Goal: Information Seeking & Learning: Learn about a topic

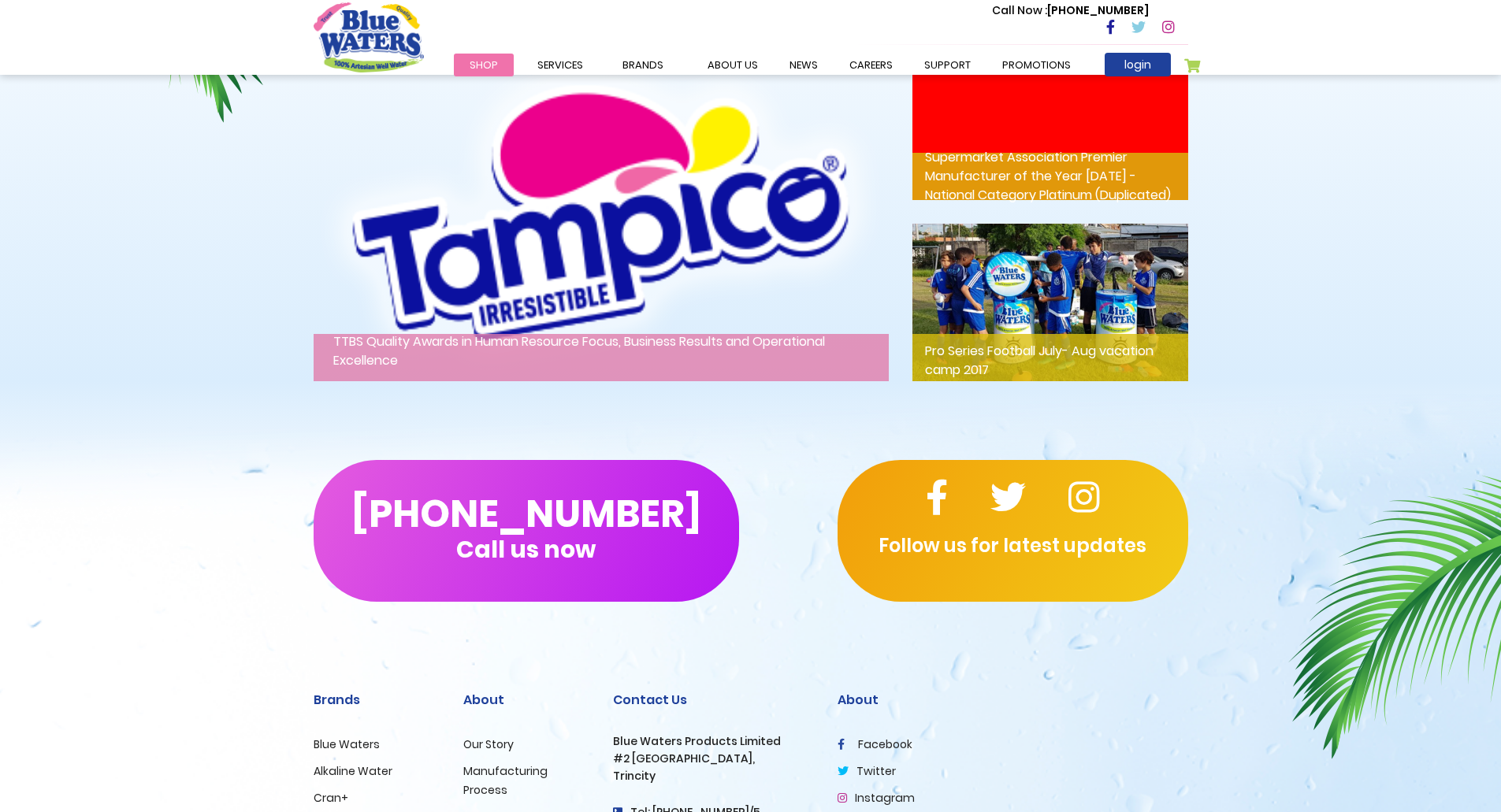
scroll to position [2474, 0]
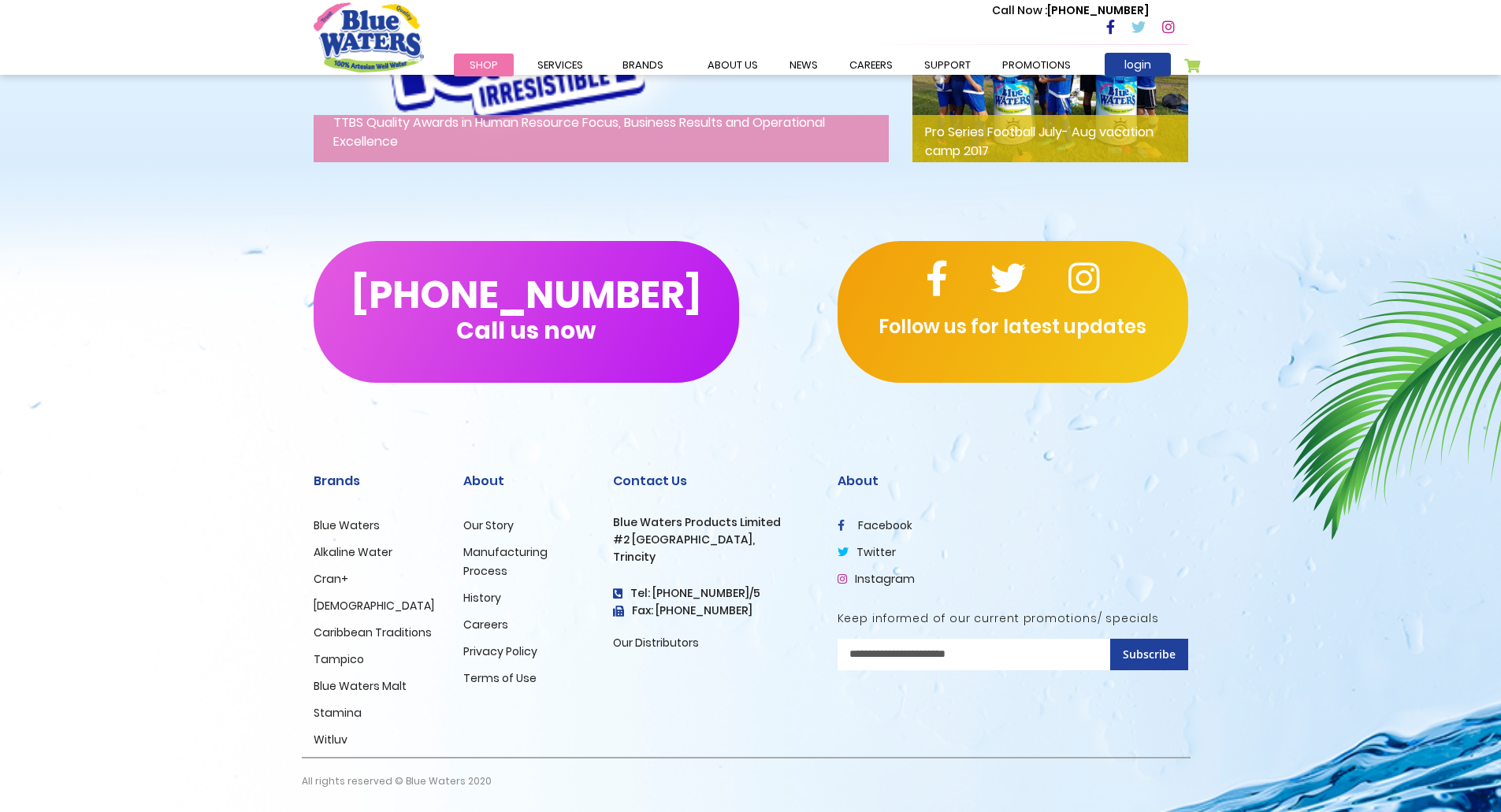
click at [485, 523] on link "Our Story" at bounding box center [488, 525] width 50 height 16
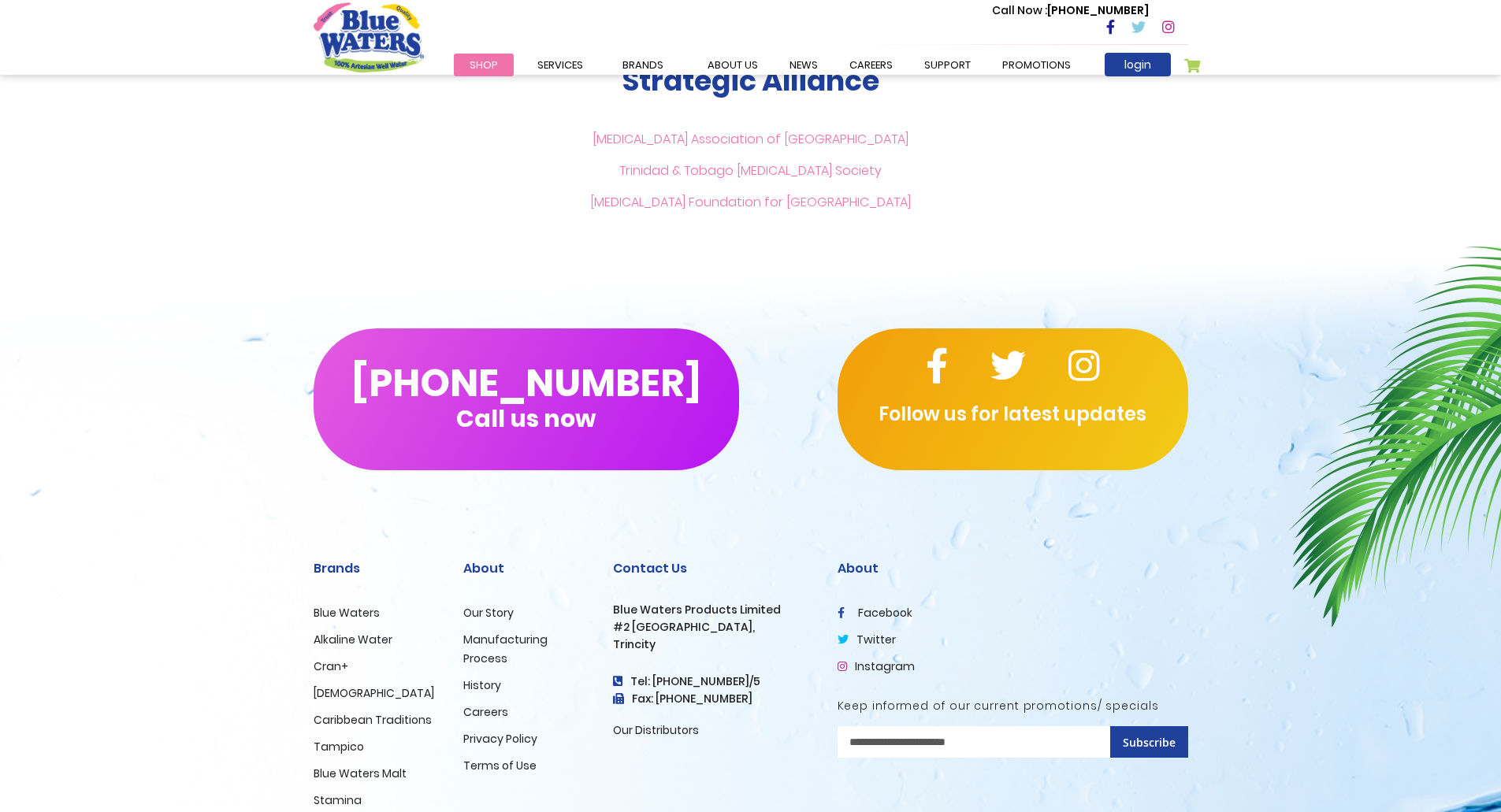
scroll to position [3632, 0]
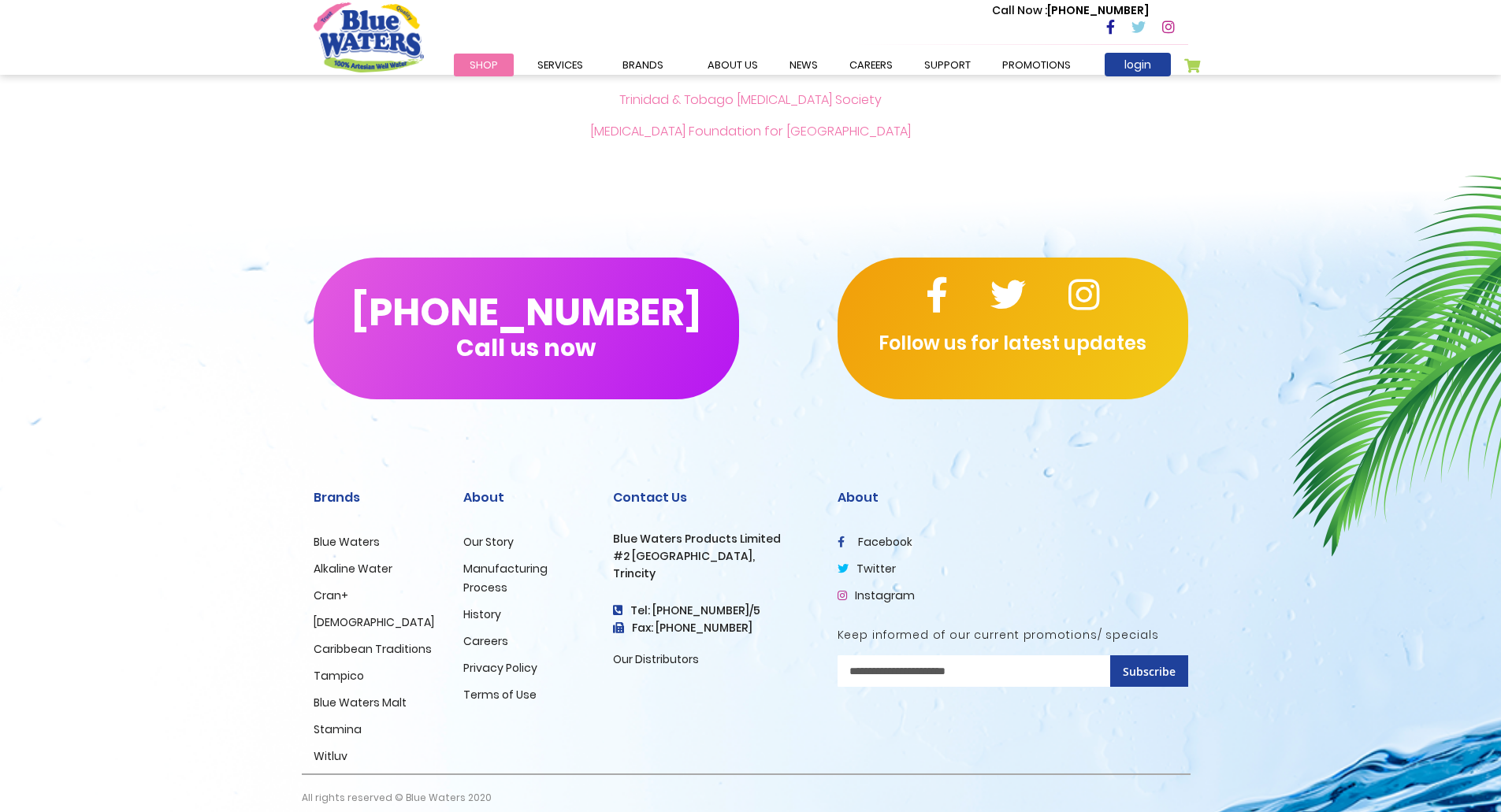
click at [480, 606] on link "History" at bounding box center [482, 614] width 38 height 16
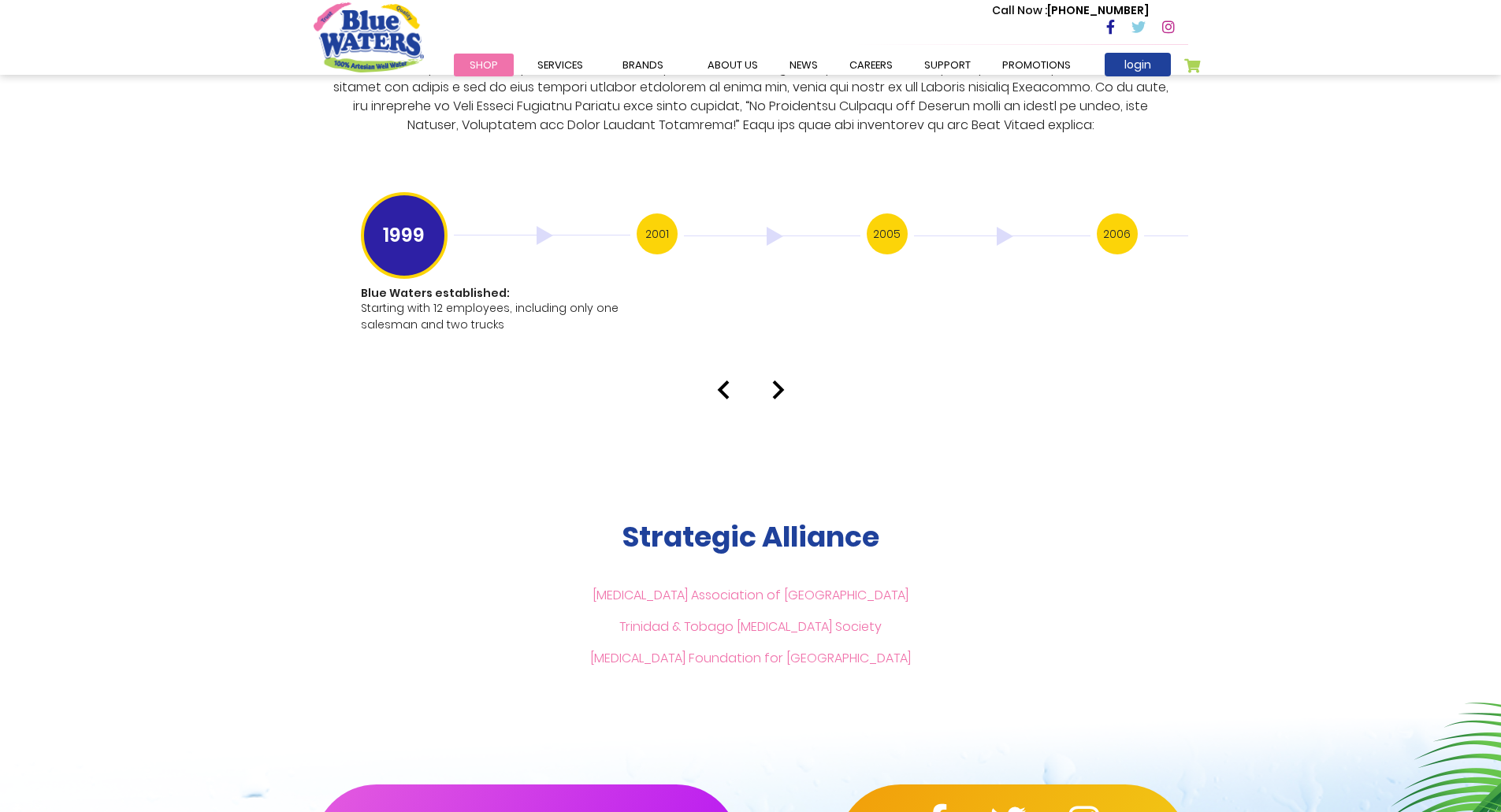
scroll to position [3103, 0]
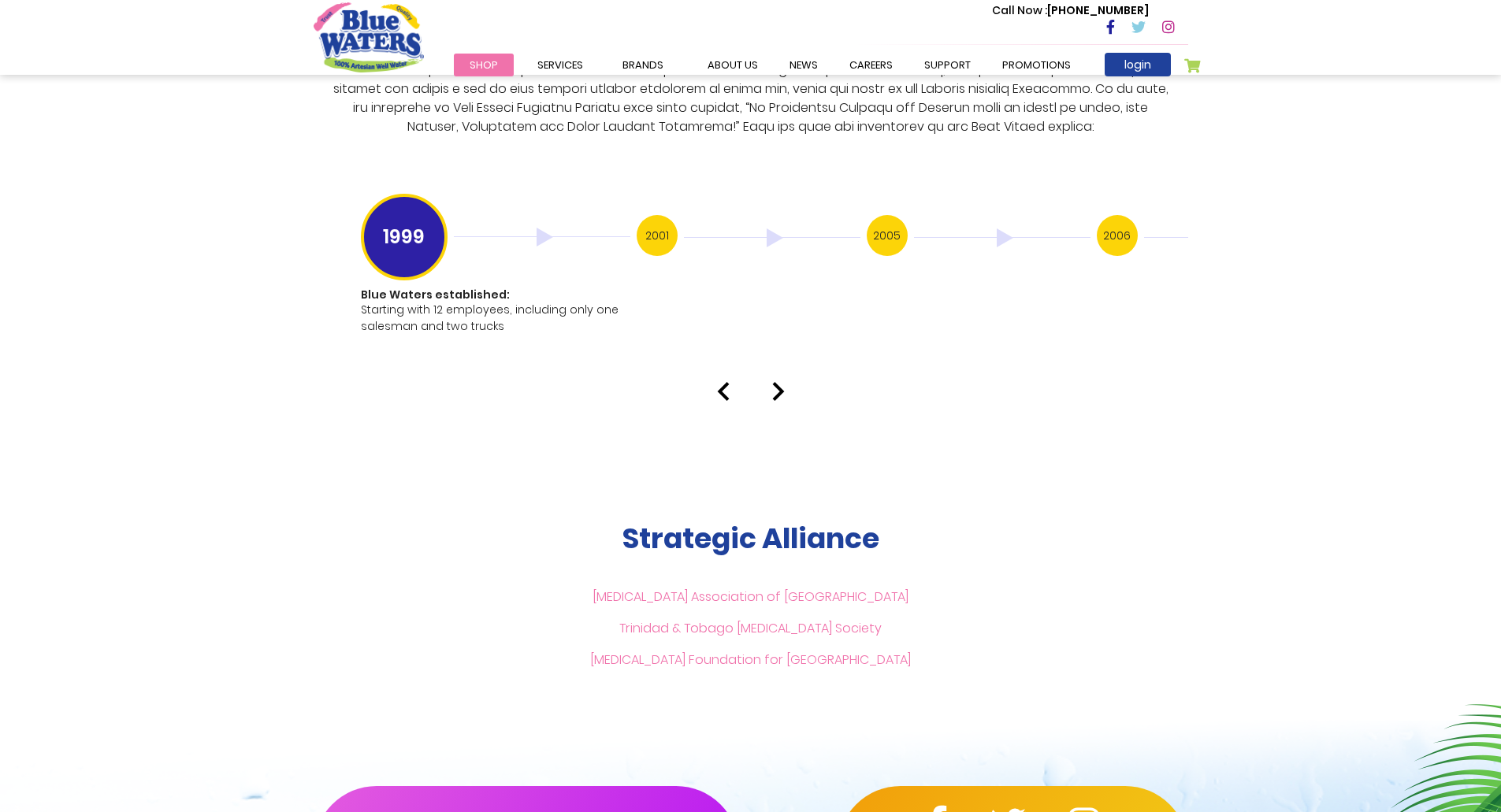
click at [771, 354] on div "Our History 1999 Blue Waters established: Starting with 12 employees, including…" at bounding box center [750, 85] width 1501 height 630
click at [772, 382] on img at bounding box center [779, 391] width 13 height 19
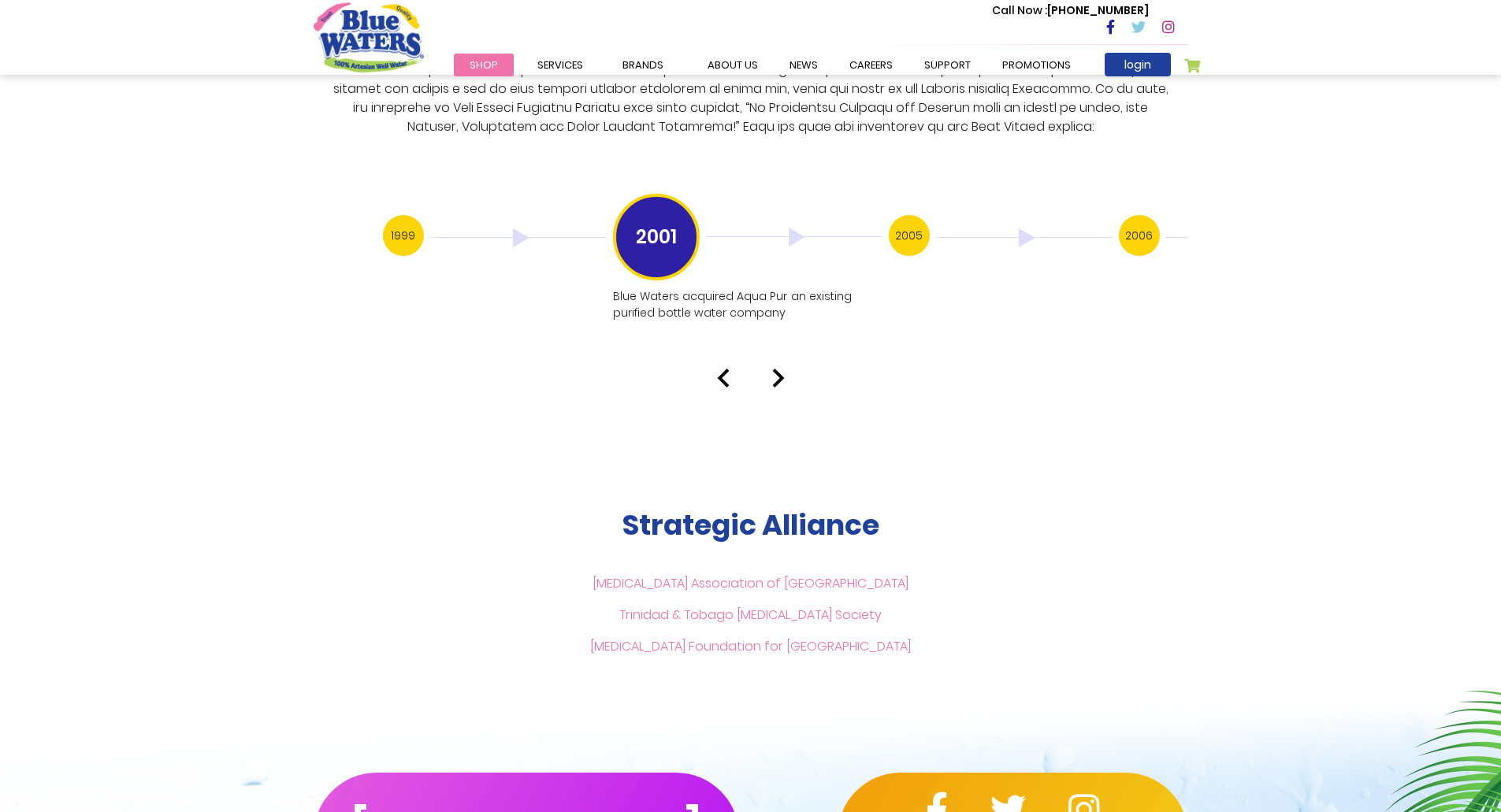
click at [776, 369] on img at bounding box center [779, 378] width 13 height 19
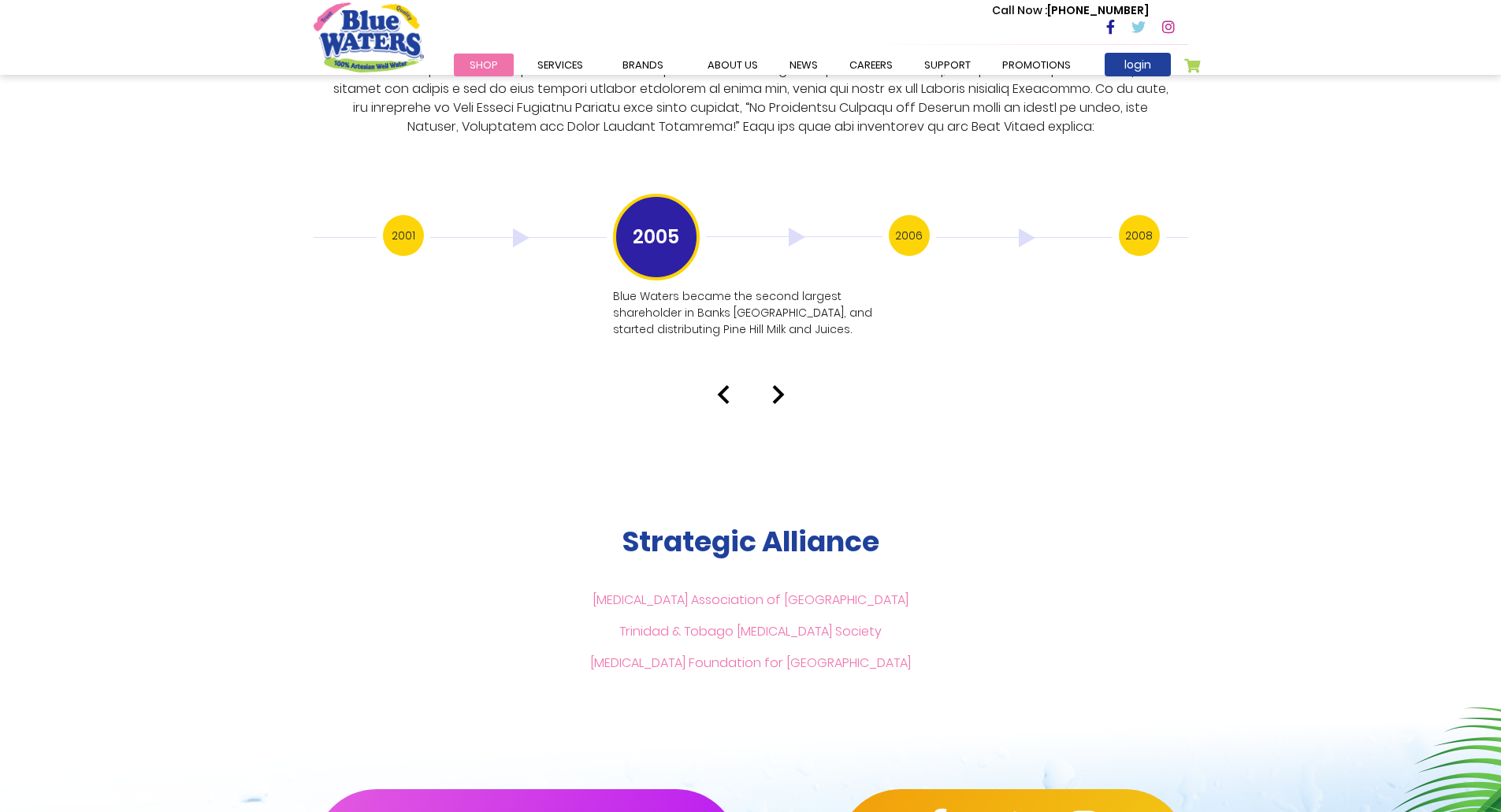
click at [776, 368] on div "Our History 1999 Blue Waters established: Starting with 12 employees, including…" at bounding box center [750, 87] width 1501 height 634
click at [778, 385] on img at bounding box center [779, 394] width 13 height 19
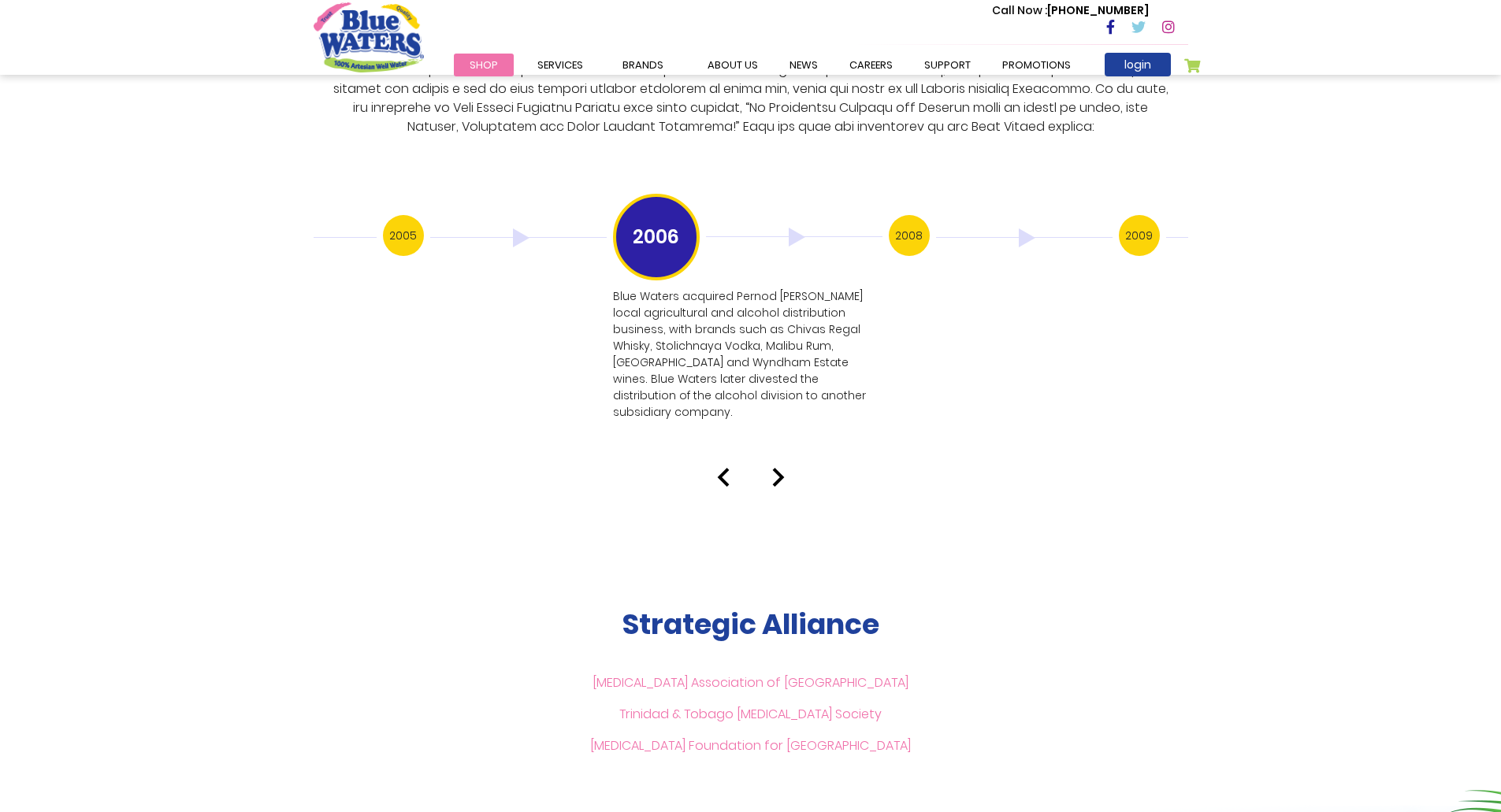
click at [725, 429] on div "Our History 1999 Blue Waters established: Starting with 12 employees, including…" at bounding box center [750, 128] width 1501 height 716
click at [721, 467] on img at bounding box center [723, 477] width 13 height 19
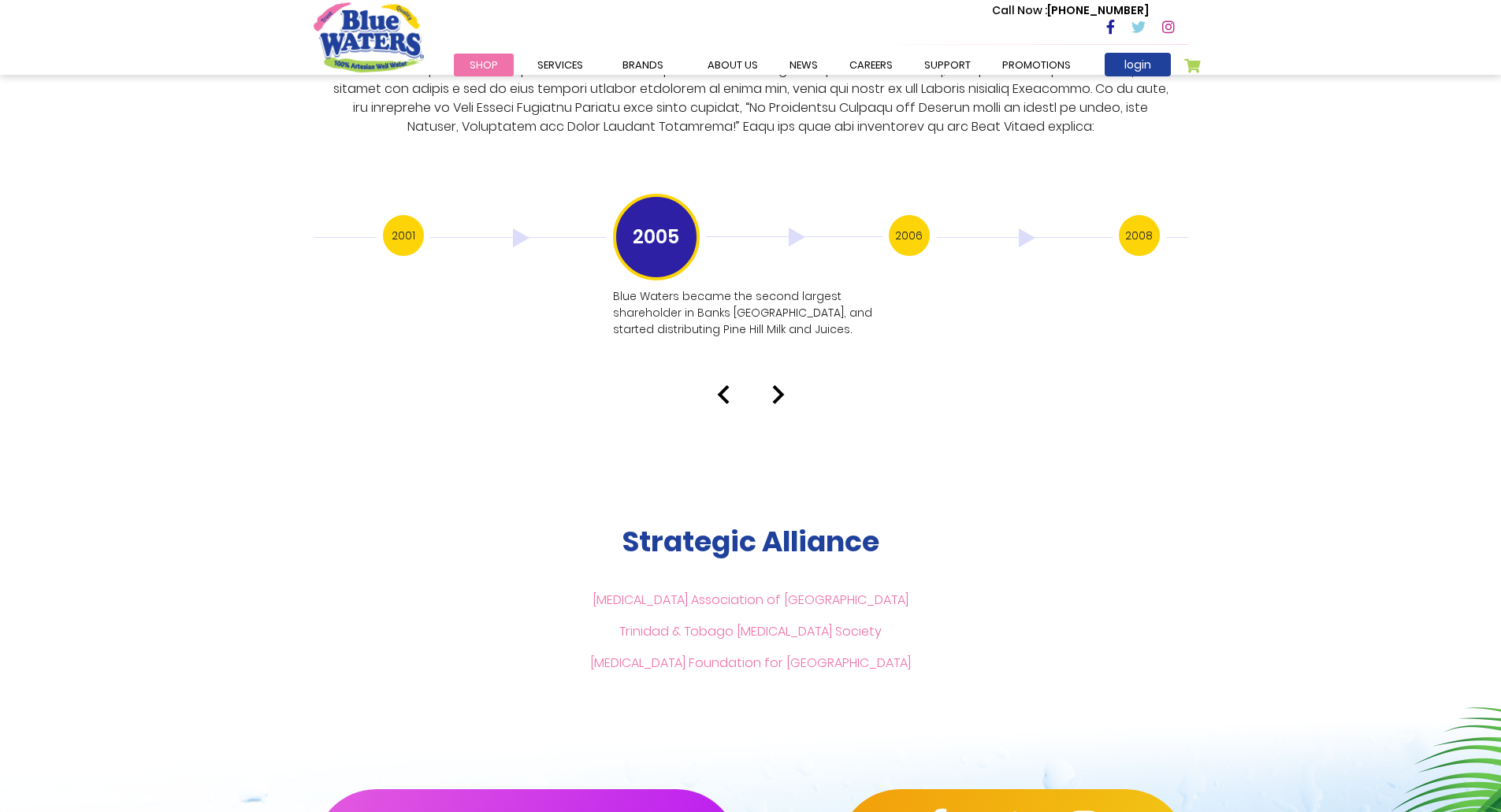
click at [777, 385] on img at bounding box center [779, 394] width 13 height 19
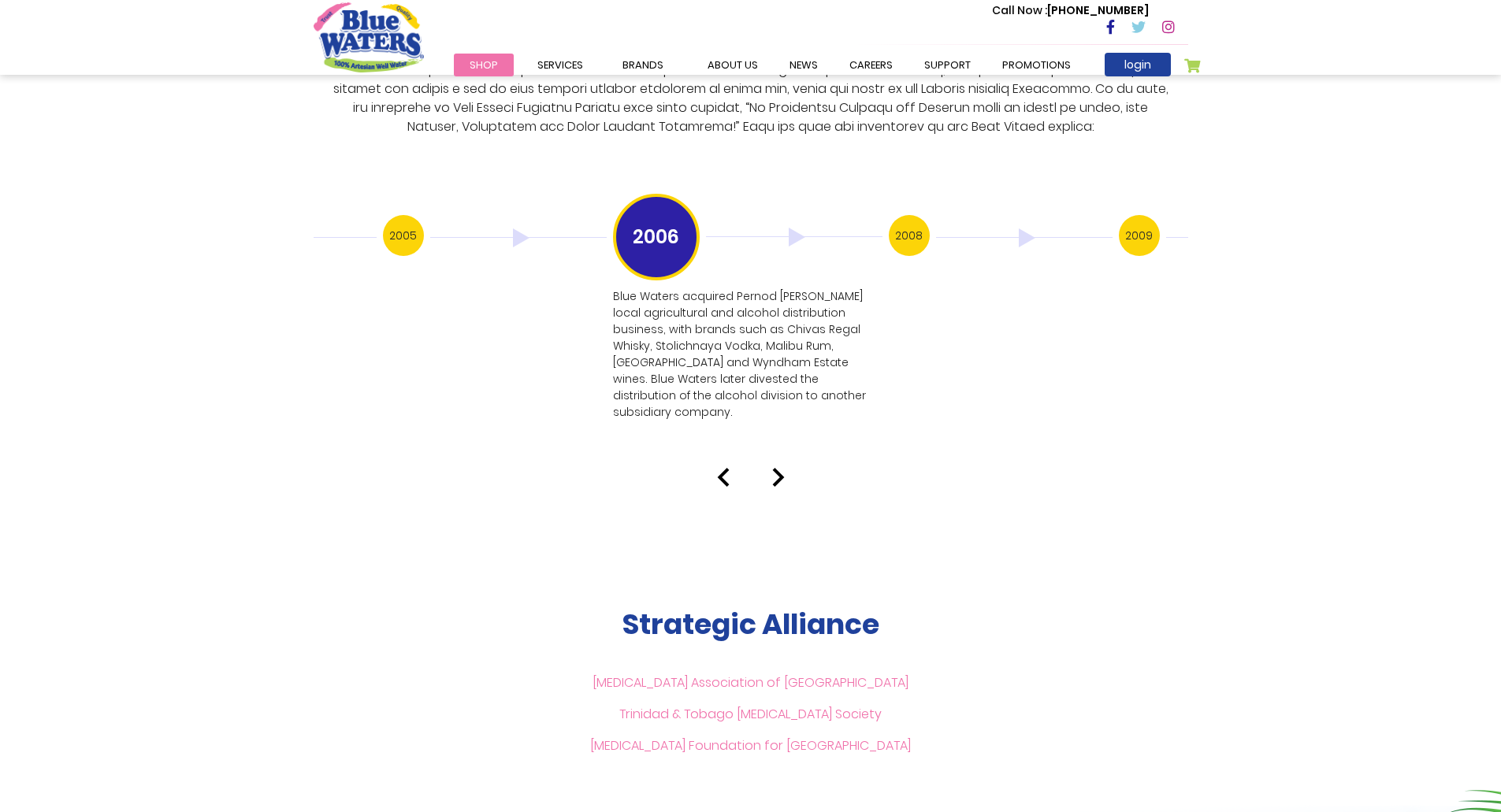
click at [772, 467] on img at bounding box center [779, 477] width 13 height 19
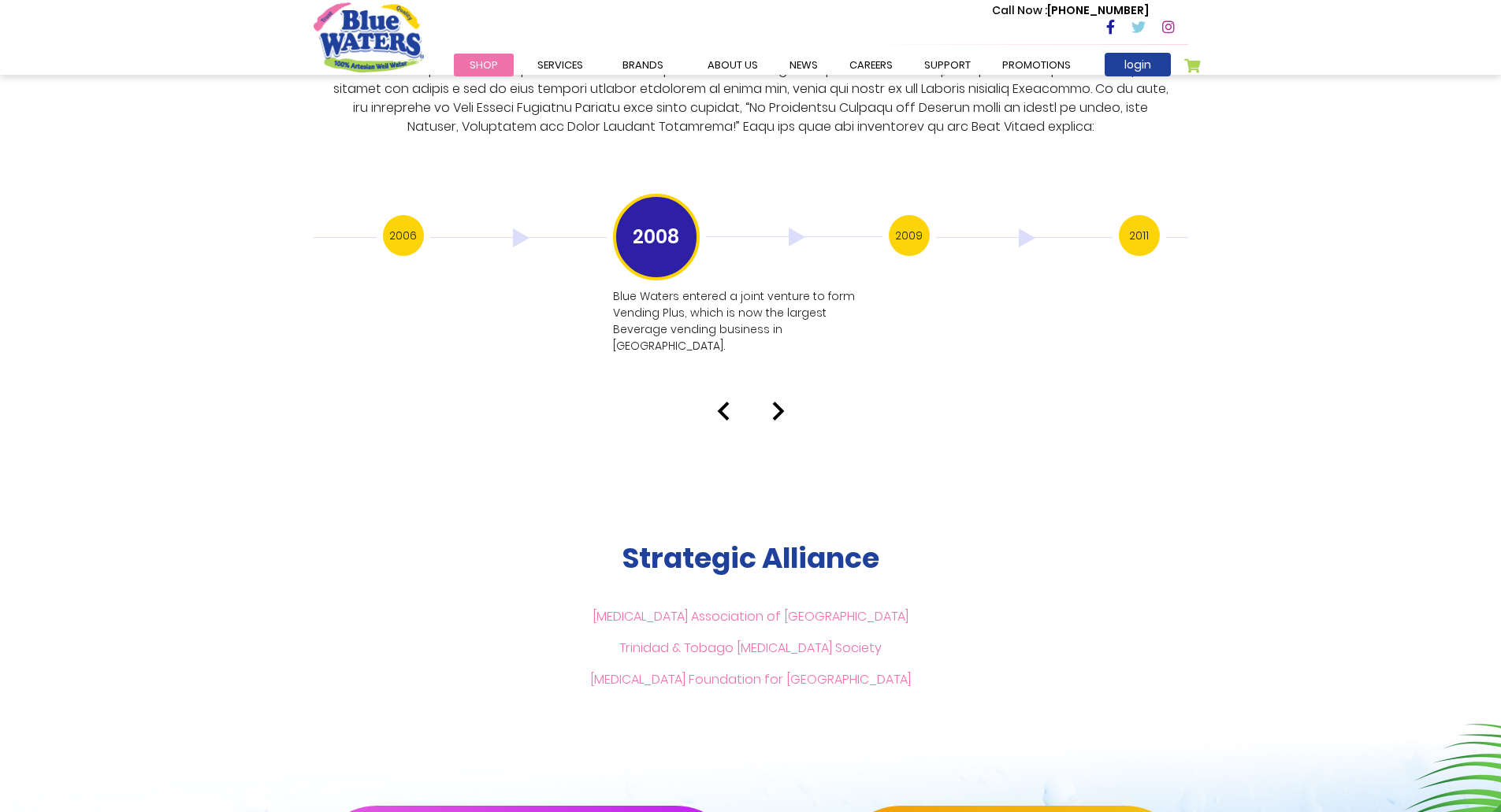
click at [783, 401] on img at bounding box center [779, 411] width 13 height 19
click at [778, 401] on img at bounding box center [779, 411] width 13 height 19
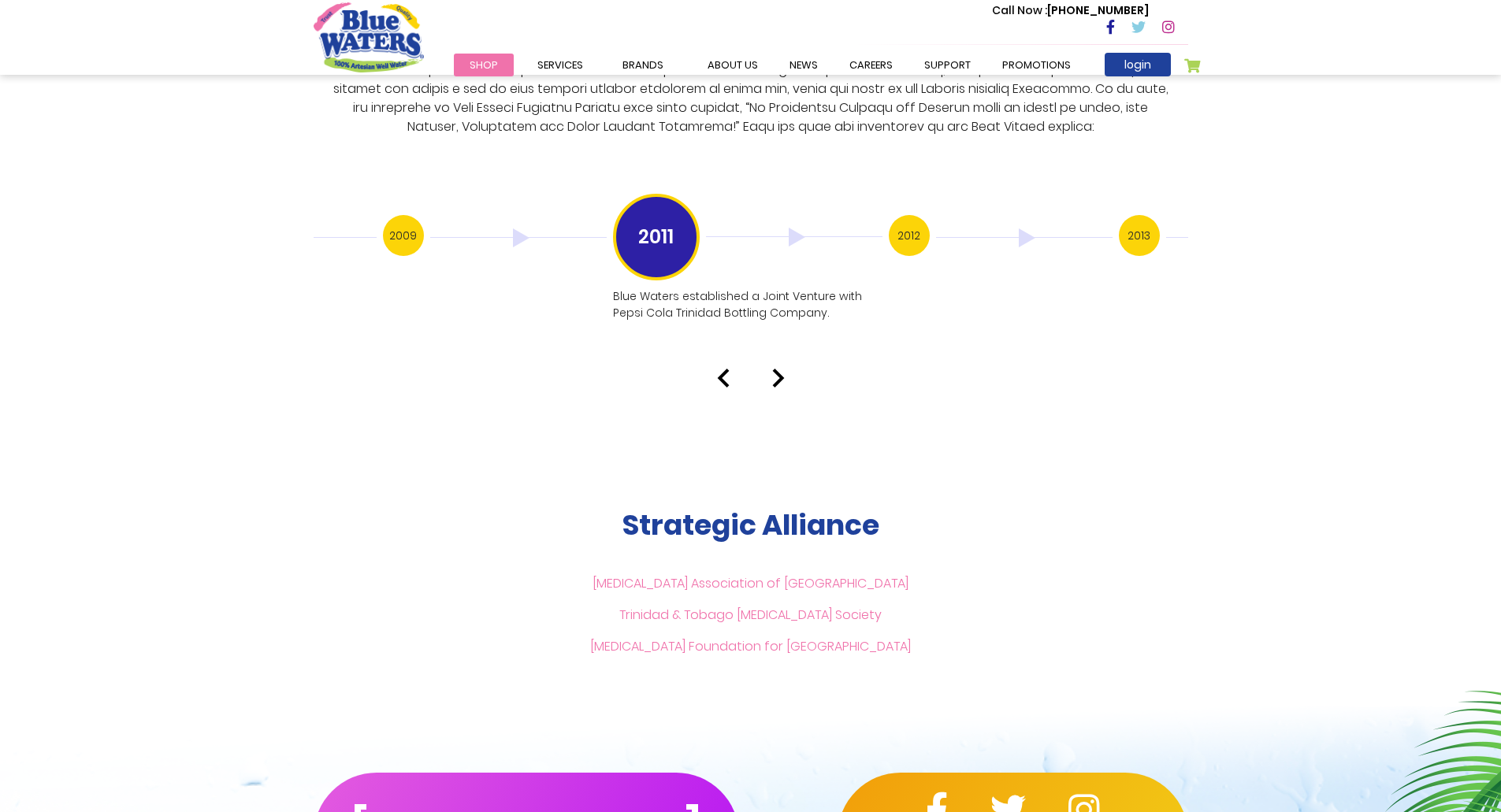
click at [772, 369] on img at bounding box center [779, 378] width 13 height 19
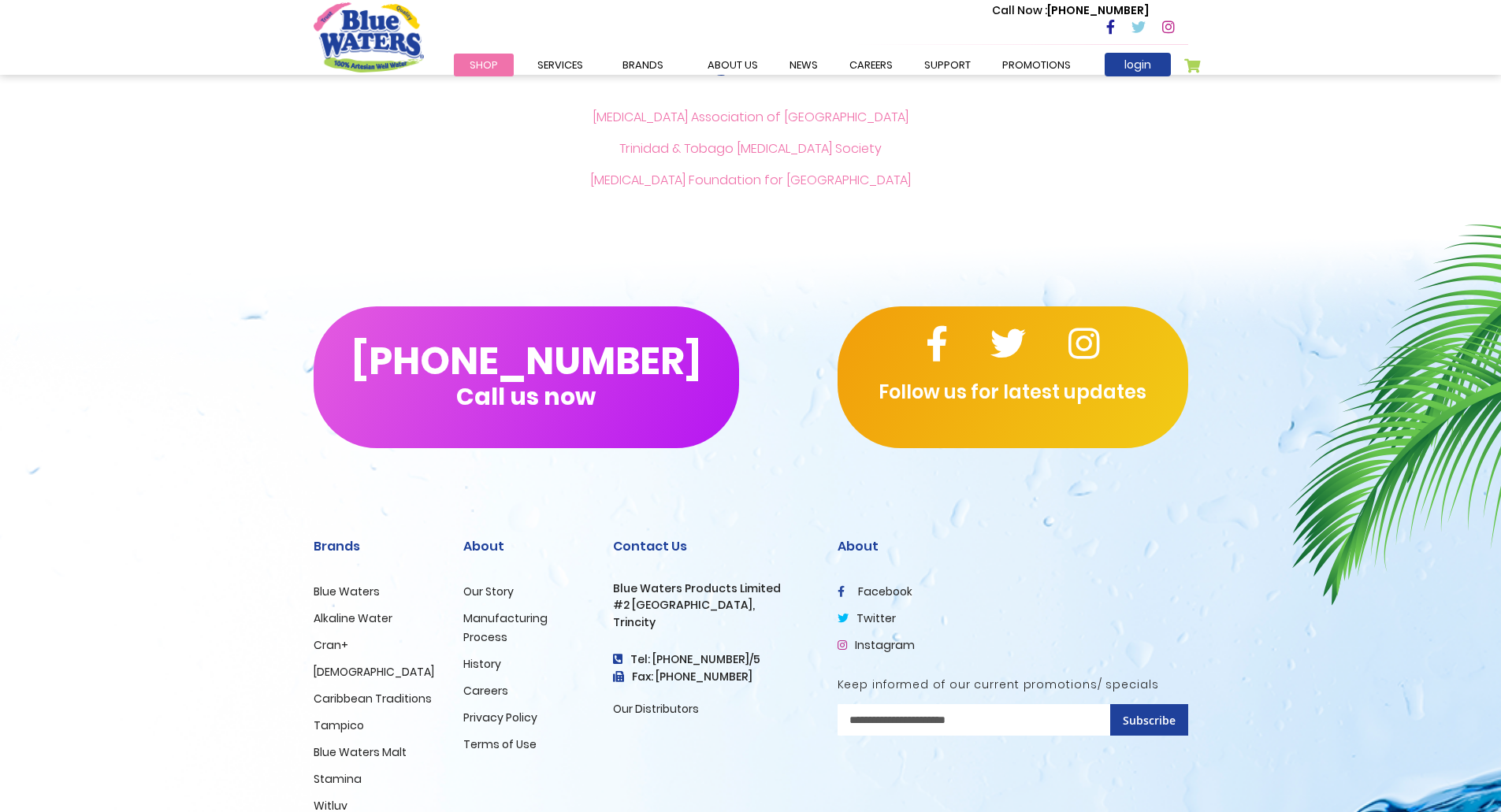
scroll to position [3619, 0]
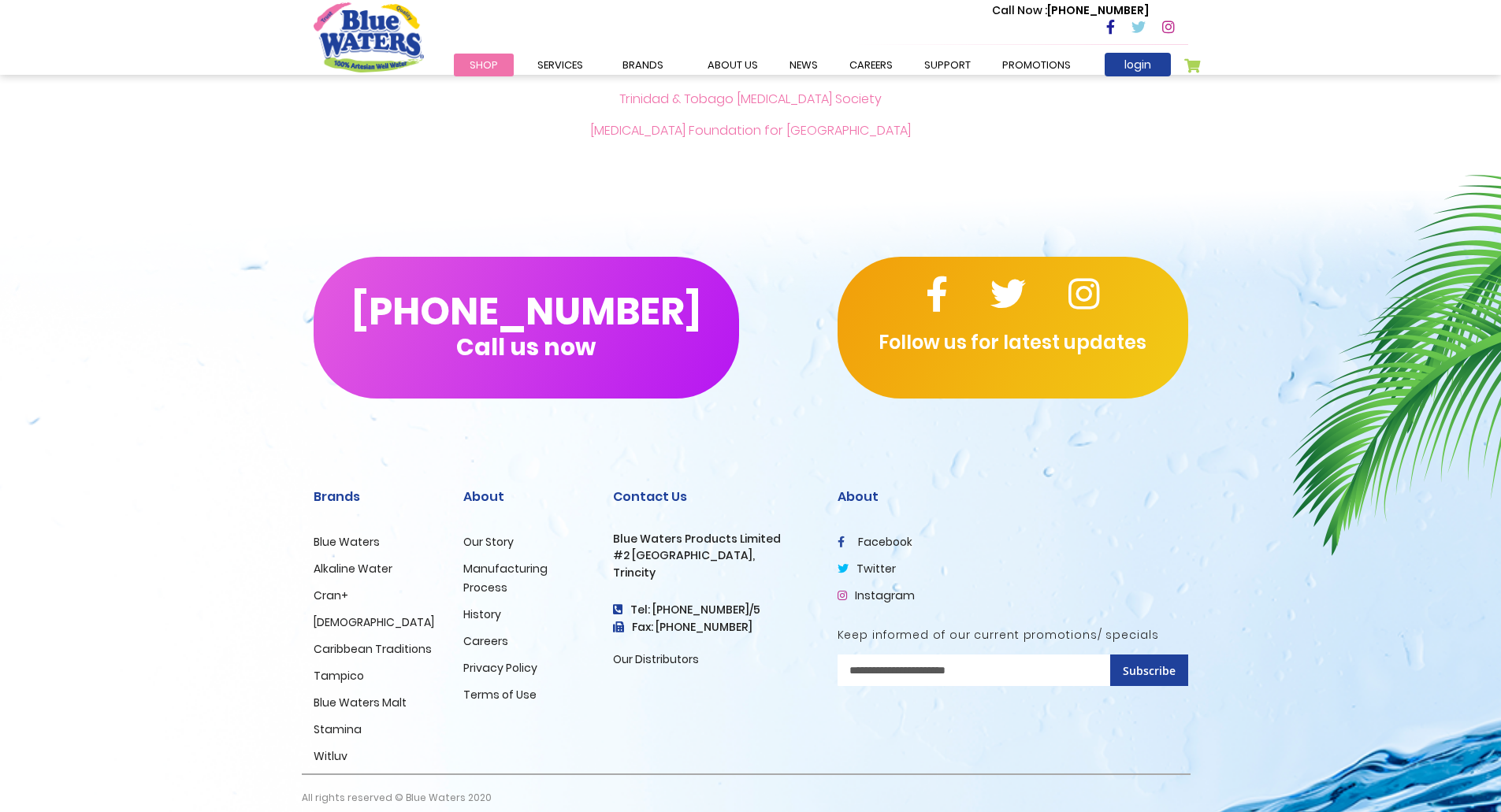
scroll to position [468, 0]
